Goal: Task Accomplishment & Management: Complete application form

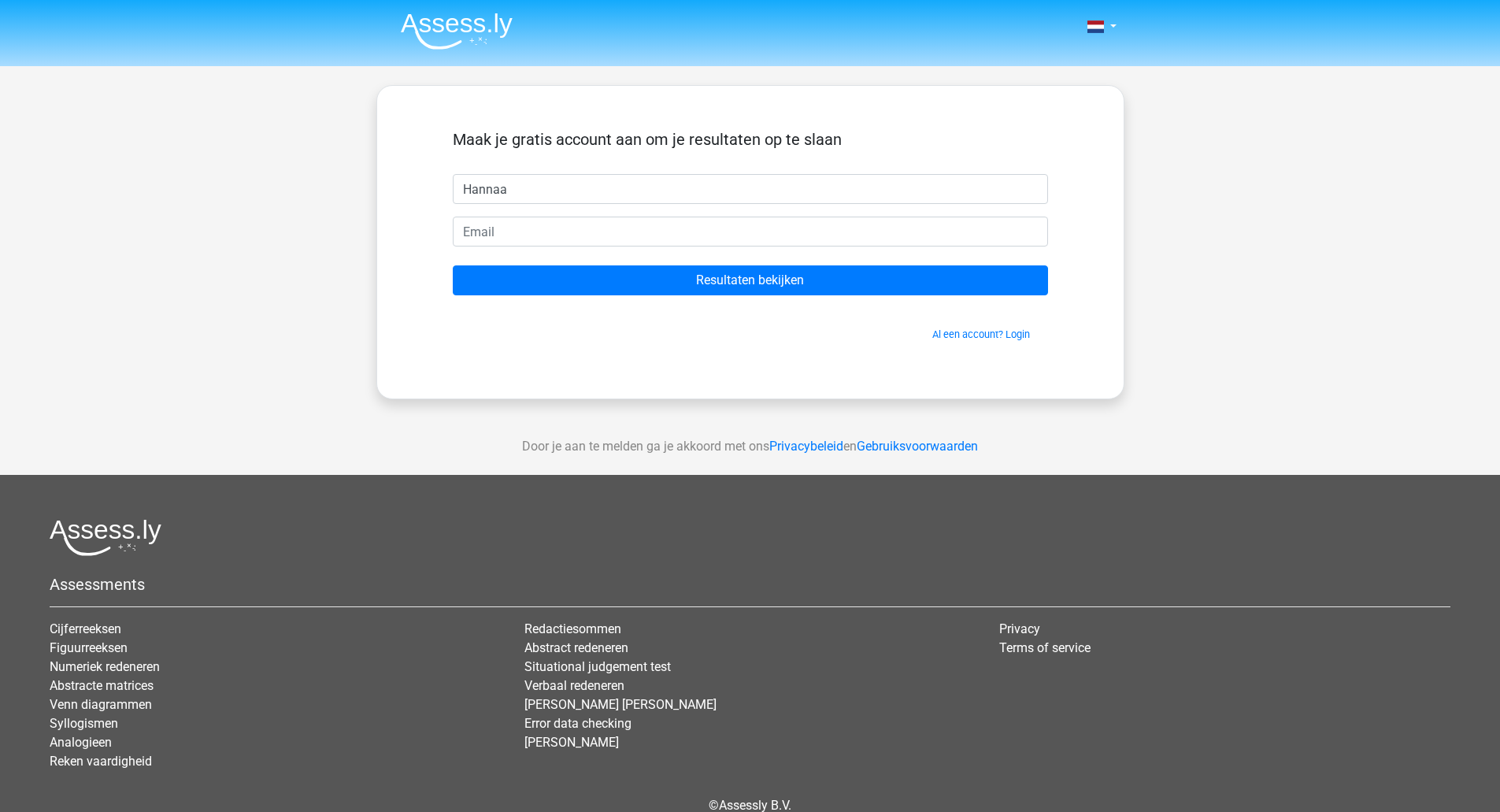
type input "Hannaa"
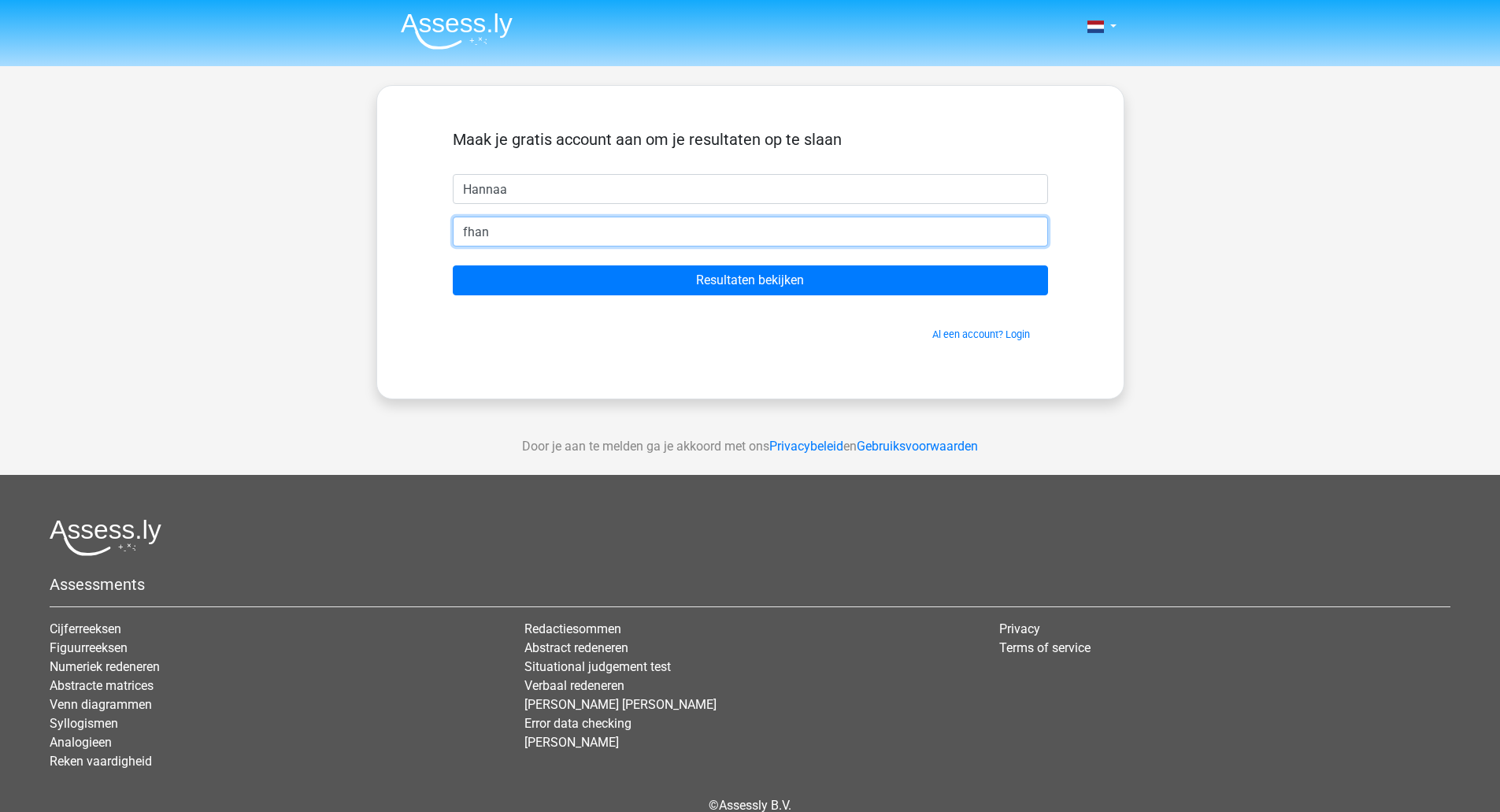
type input "[EMAIL_ADDRESS][DOMAIN_NAME]"
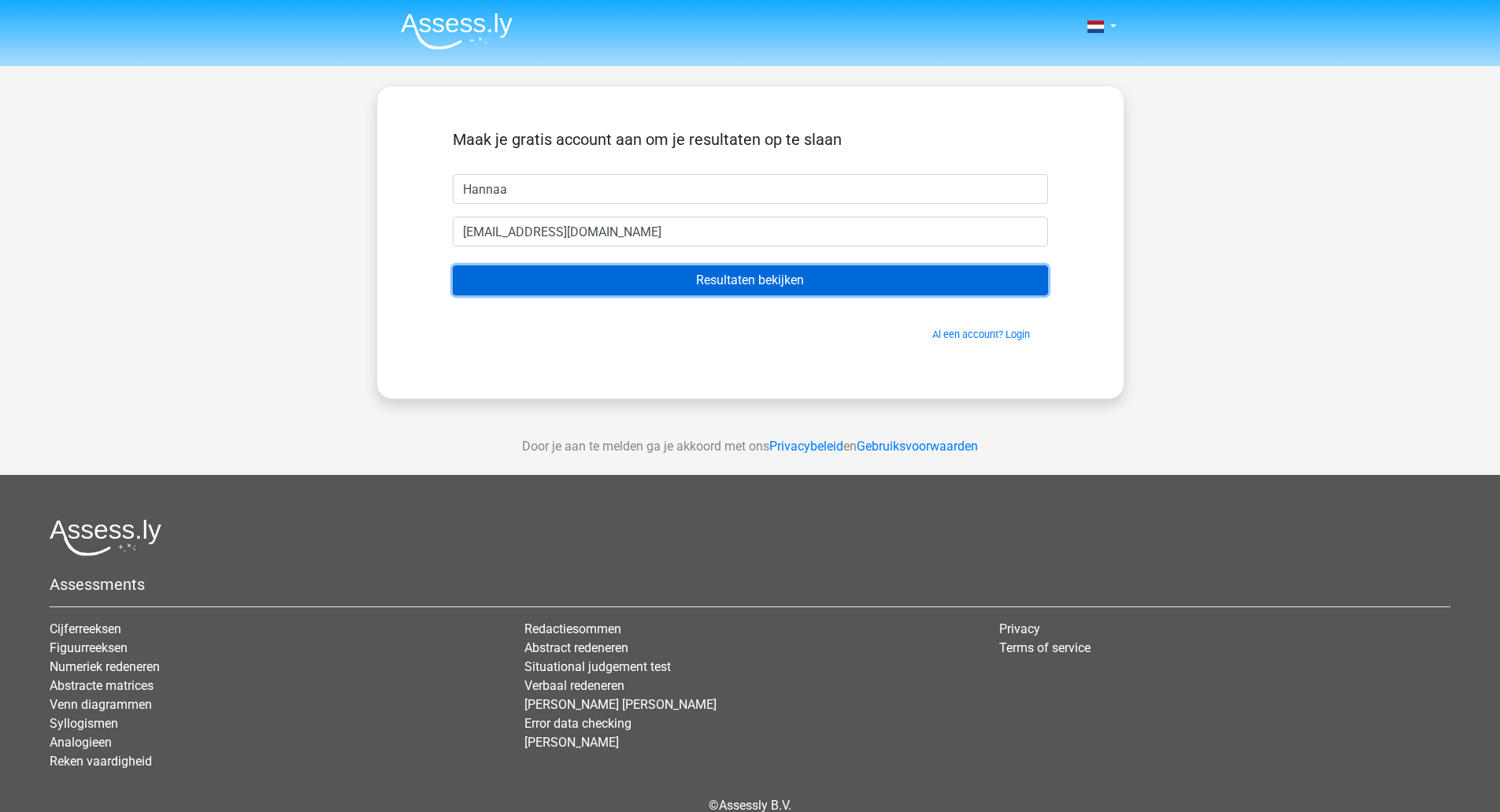
click at [747, 274] on input "Resultaten bekijken" at bounding box center [750, 280] width 595 height 30
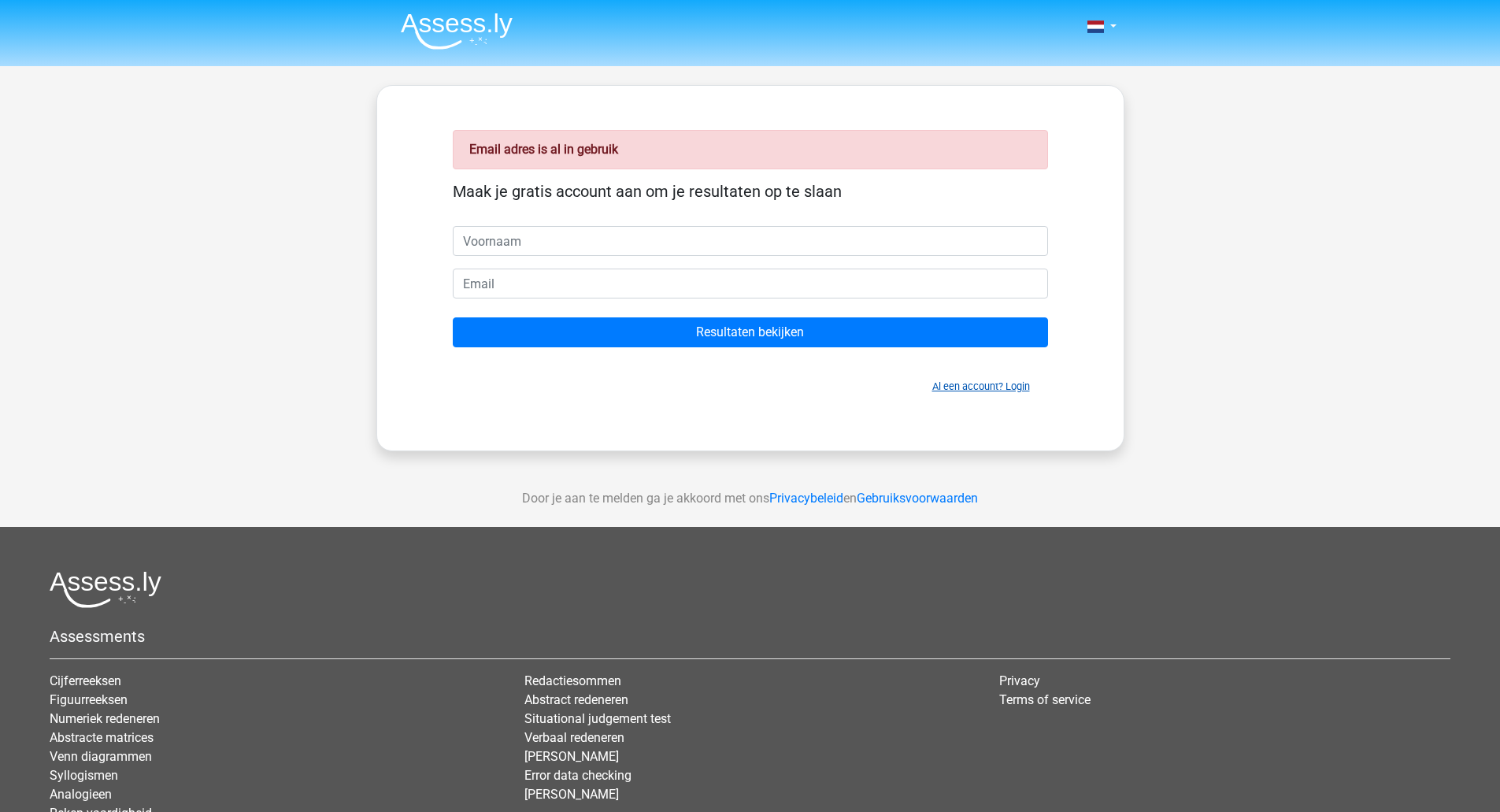
click at [1010, 387] on link "Al een account? Login" at bounding box center [981, 386] width 97 height 12
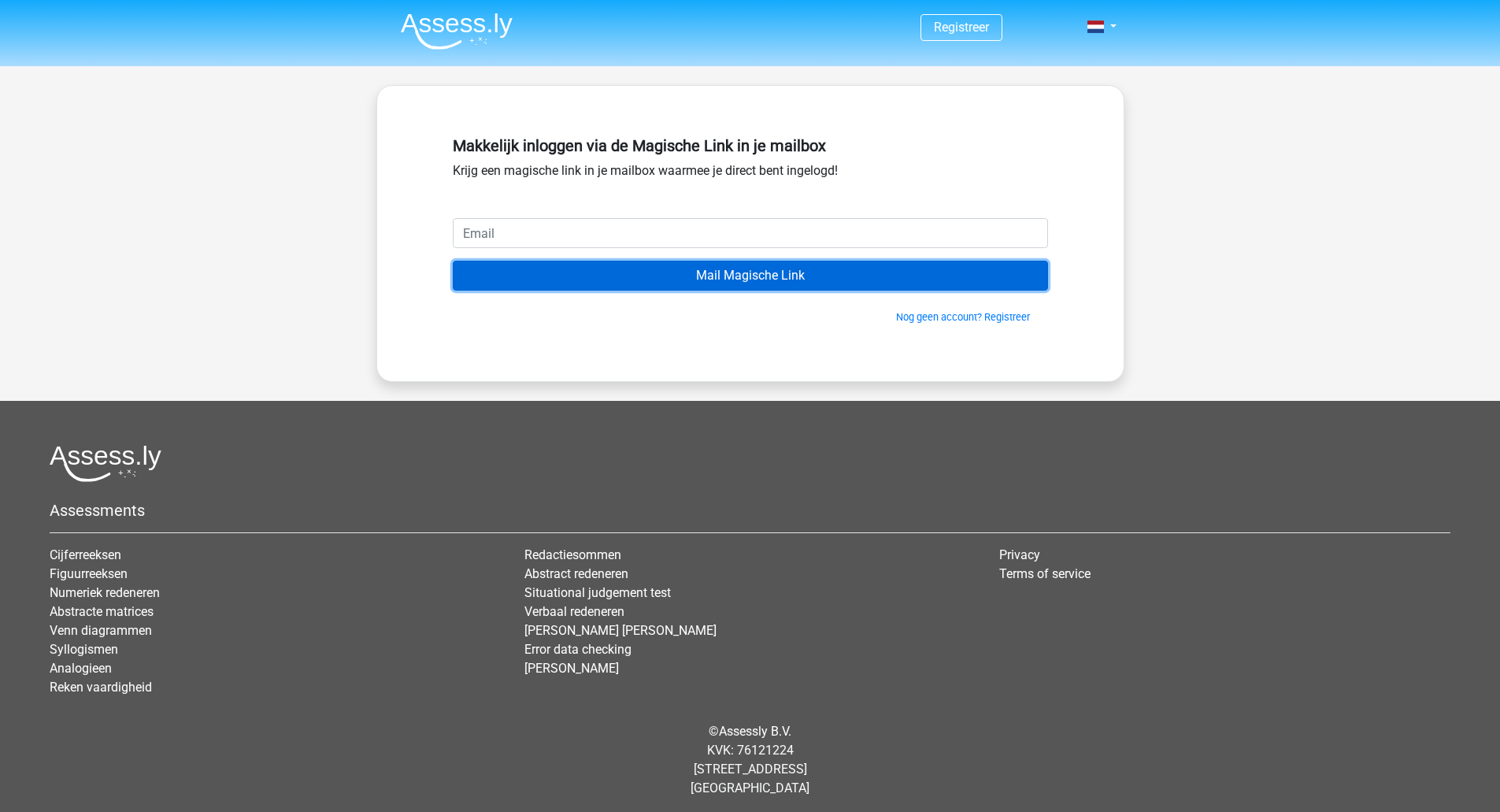
click at [753, 275] on input "Mail Magische Link" at bounding box center [750, 275] width 595 height 30
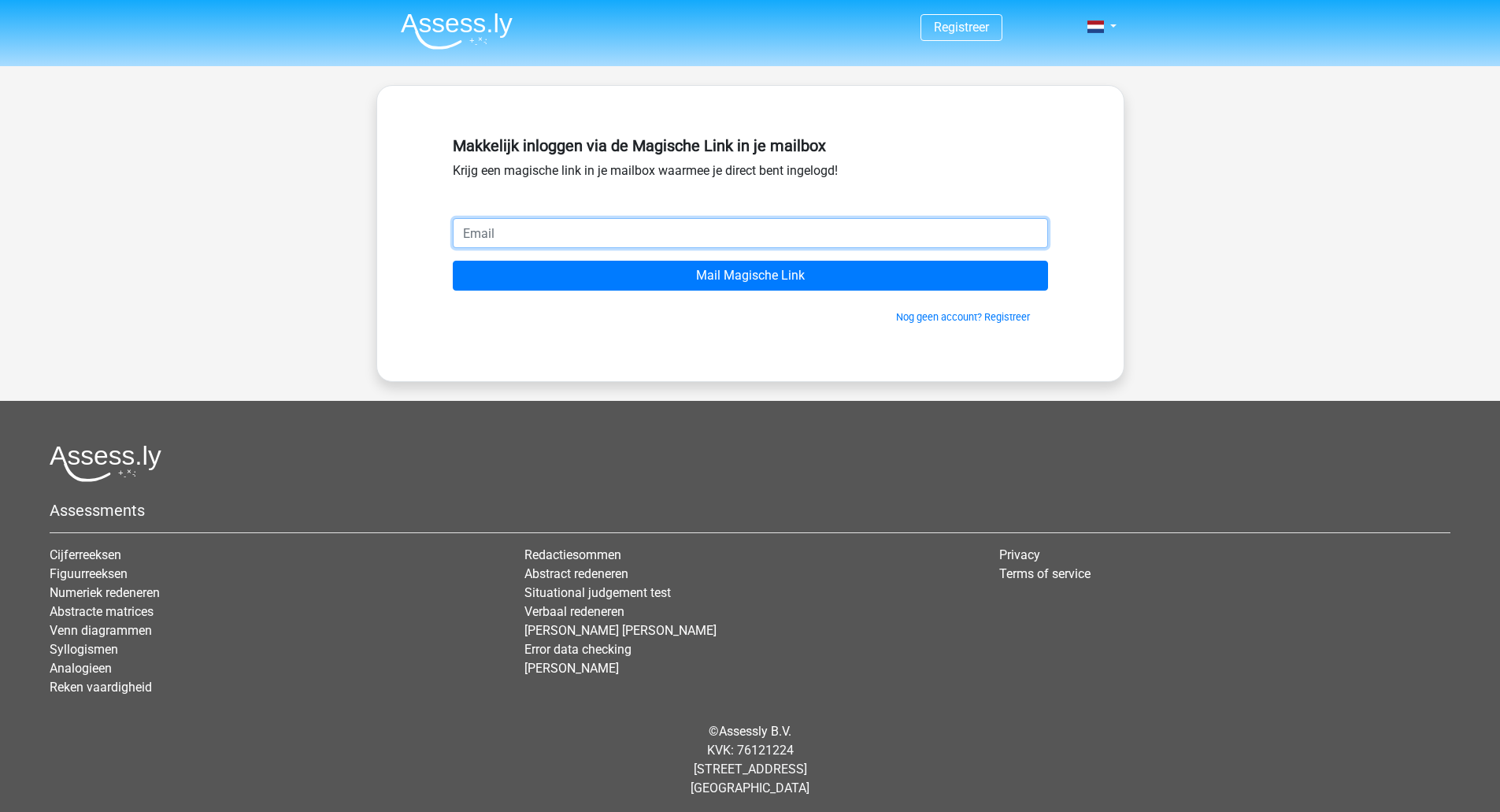
click at [575, 231] on input "email" at bounding box center [750, 233] width 595 height 30
type input "[EMAIL_ADDRESS][DOMAIN_NAME]"
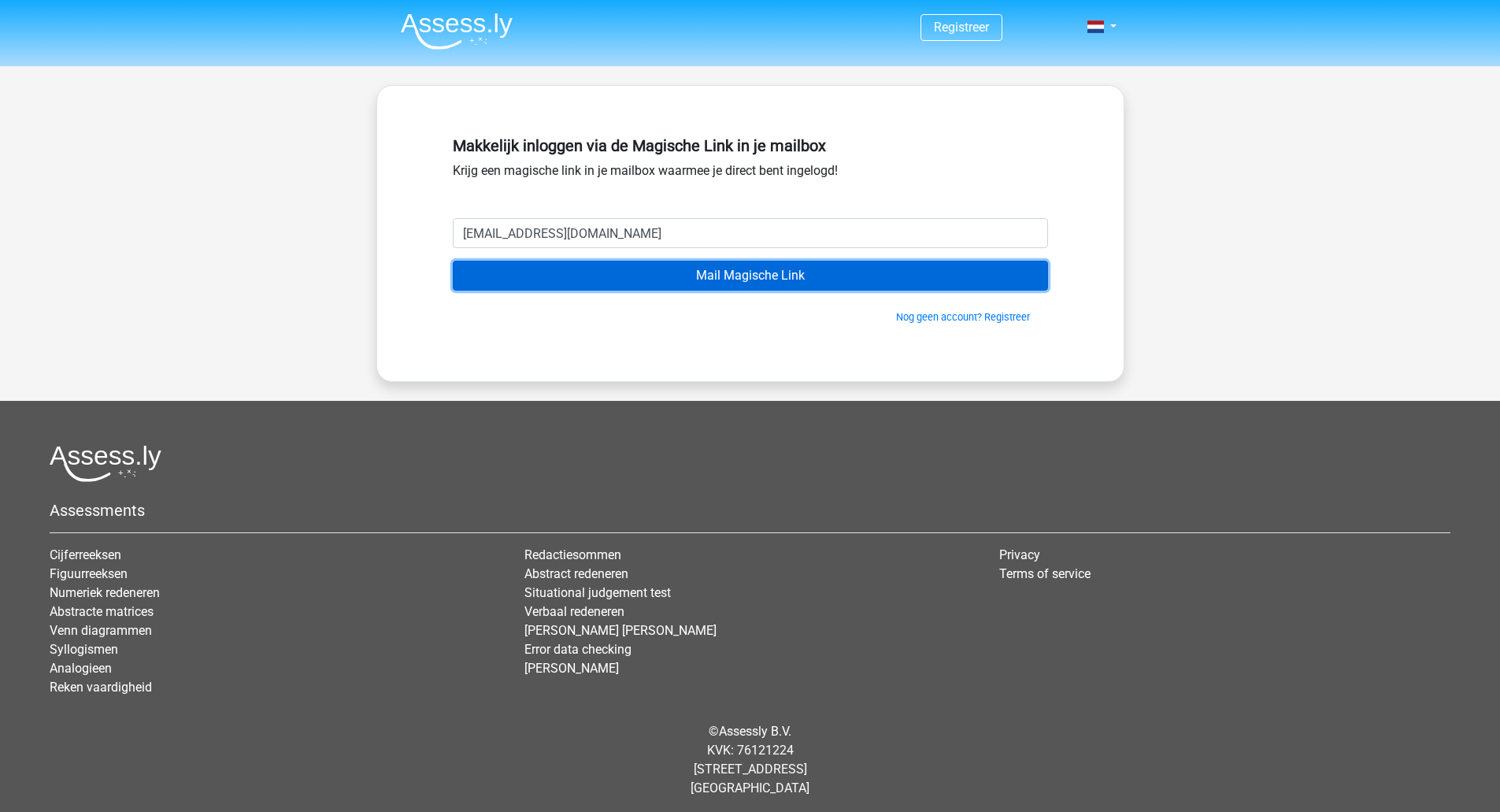
click at [755, 263] on input "Mail Magische Link" at bounding box center [750, 275] width 595 height 30
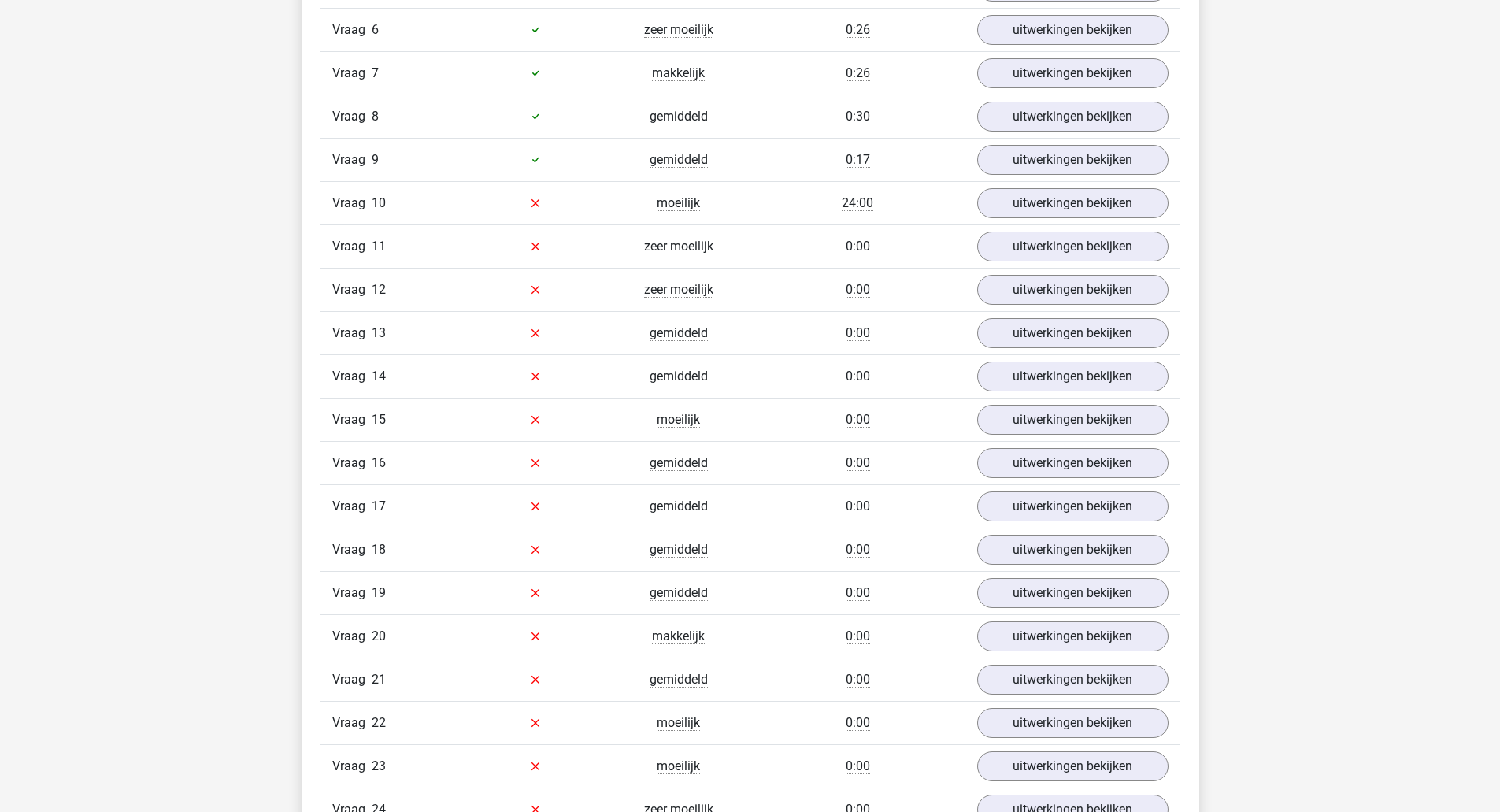
scroll to position [2126, 0]
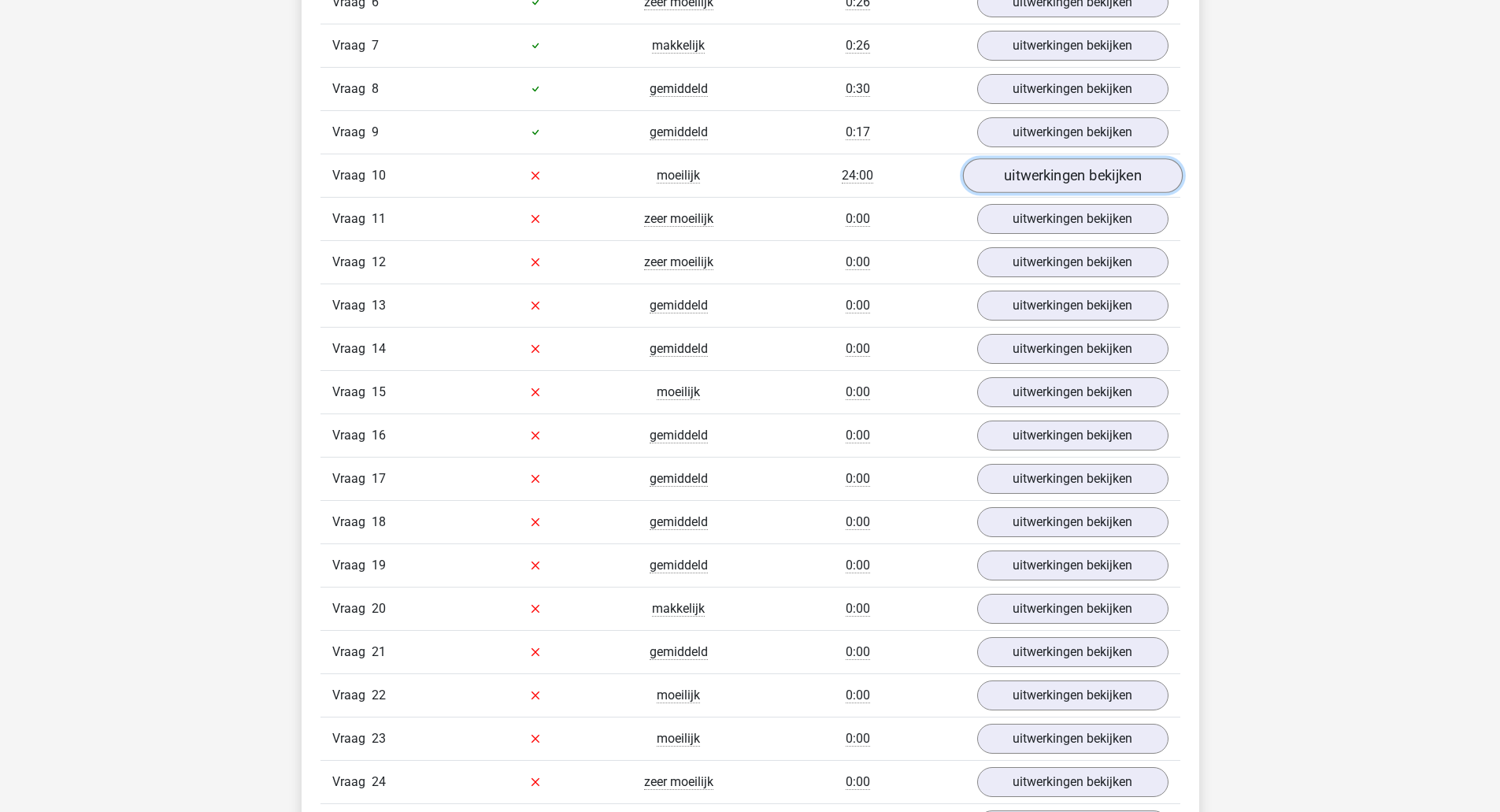
click at [1033, 178] on link "uitwerkingen bekijken" at bounding box center [1072, 175] width 220 height 35
